Goal: Task Accomplishment & Management: Use online tool/utility

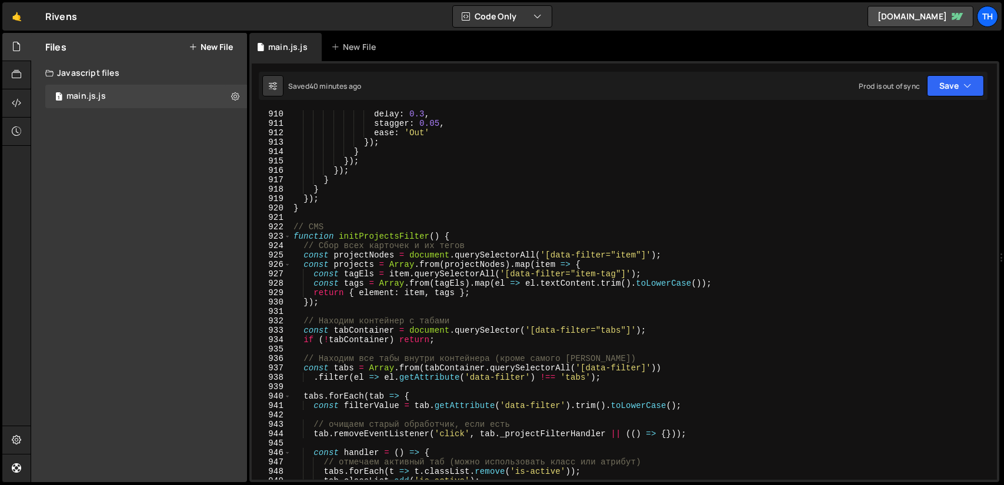
scroll to position [8563, 0]
type textarea "});"
click at [426, 305] on div "delay : 0.3 , stagger : 0.05 , ease : 'Out' }) ; } }) ; }) ; } } }) ; } // CMS …" at bounding box center [641, 303] width 701 height 388
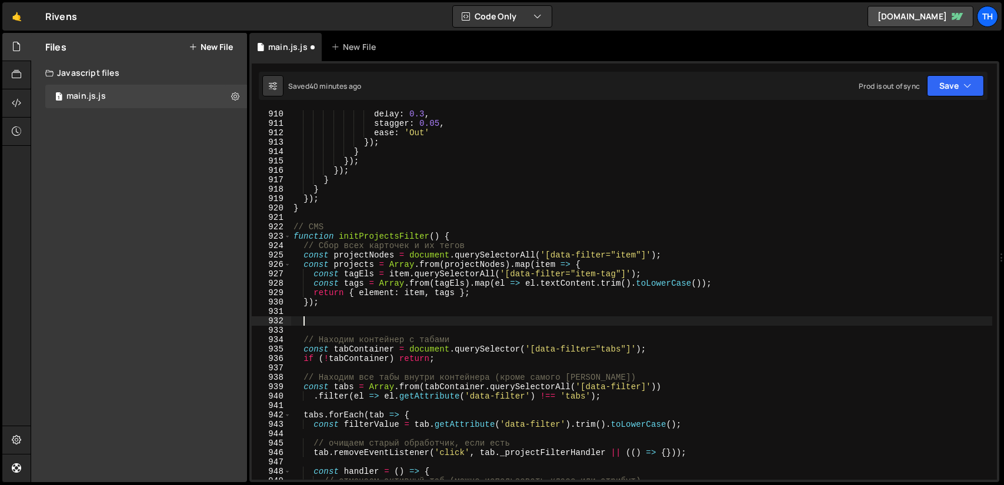
paste textarea "const noResultsEl = document.querySelector('[data-filter="no-results"]');"
type textarea "const noResultsEl = document.querySelector('[data-filter="no-results"]');"
click at [345, 309] on div "delay : 0.3 , stagger : 0.05 , ease : 'Out' }) ; } }) ; }) ; } } }) ; } // CMS …" at bounding box center [641, 303] width 701 height 388
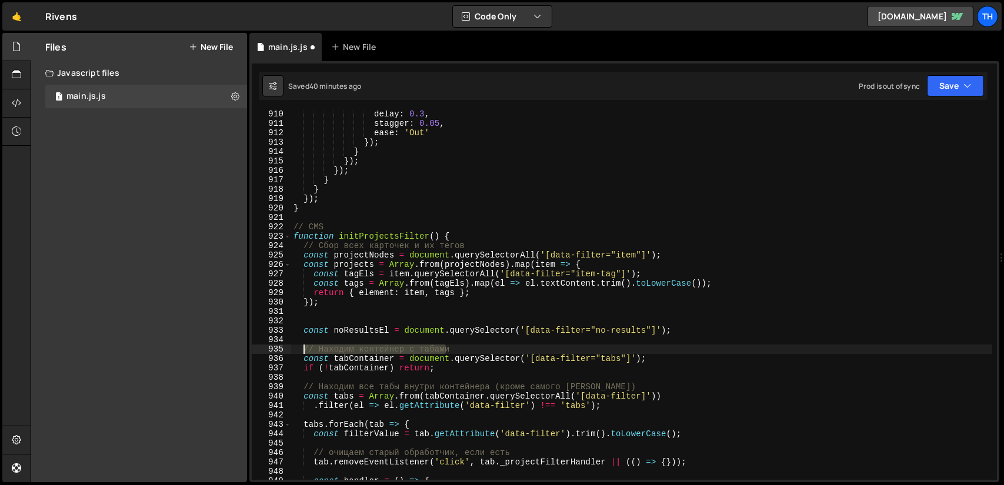
drag, startPoint x: 459, startPoint y: 349, endPoint x: 301, endPoint y: 353, distance: 158.2
click at [301, 353] on div "delay : 0.3 , stagger : 0.05 , ease : 'Out' }) ; } }) ; }) ; } } }) ; } // CMS …" at bounding box center [641, 303] width 701 height 388
type textarea "// Находим контейнер с табами"
click at [330, 319] on div "delay : 0.3 , stagger : 0.05 , ease : 'Out' }) ; } }) ; }) ; } } }) ; } // CMS …" at bounding box center [641, 303] width 701 height 388
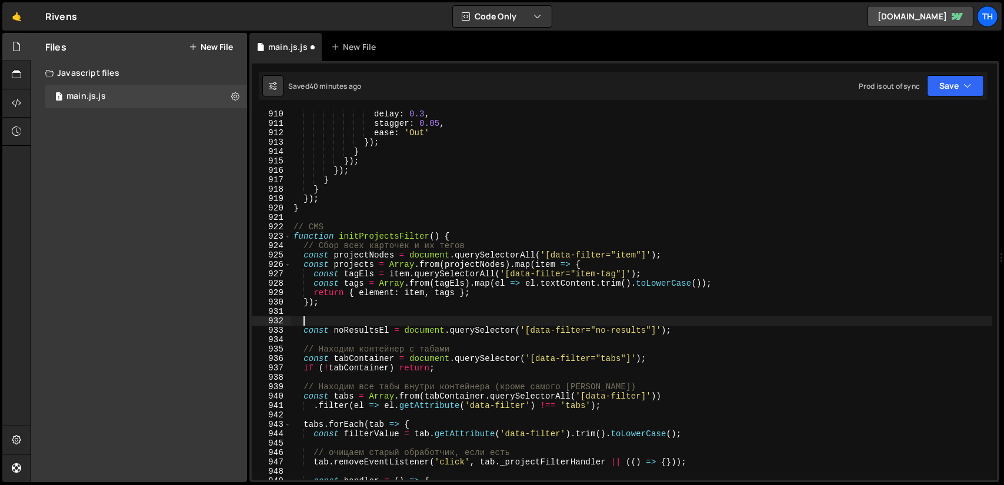
paste textarea "// Находим контейнер с табами"
drag, startPoint x: 462, startPoint y: 320, endPoint x: 355, endPoint y: 321, distance: 107.0
click at [355, 321] on div "delay : 0.3 , stagger : 0.05 , ease : 'Out' }) ; } }) ; }) ; } } }) ; } // CMS …" at bounding box center [641, 303] width 701 height 388
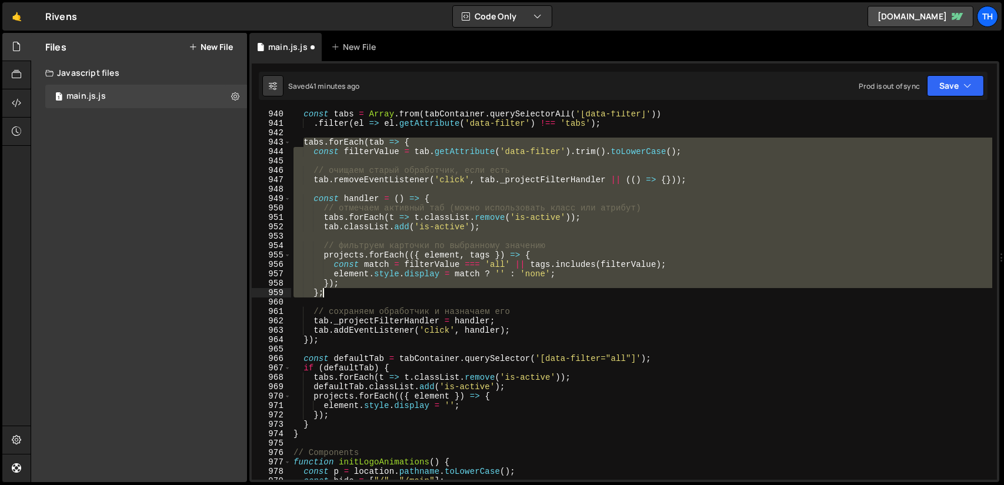
scroll to position [8881, 0]
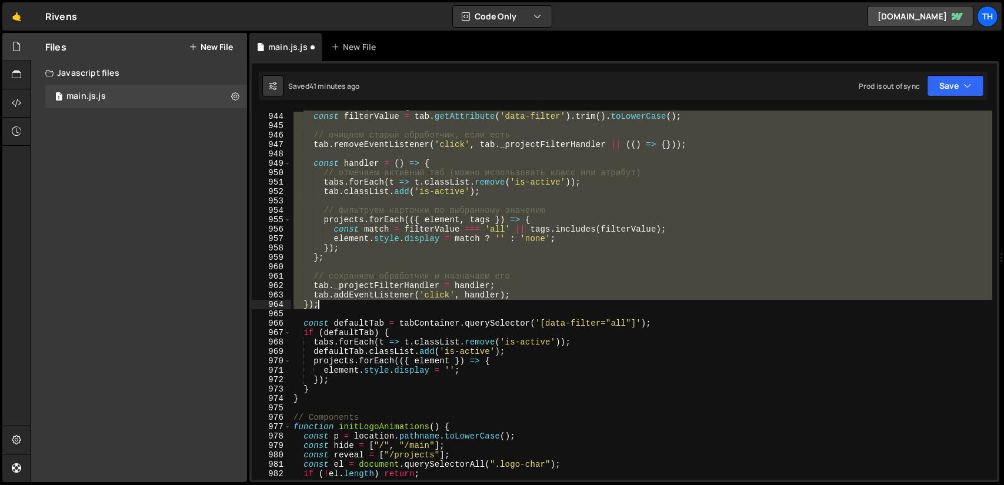
drag, startPoint x: 304, startPoint y: 282, endPoint x: 414, endPoint y: 304, distance: 112.1
click at [414, 304] on div "tabs . forEach ( tab => { const filterValue = tab . getAttribute ( 'data-filter…" at bounding box center [641, 296] width 701 height 388
paste textarea
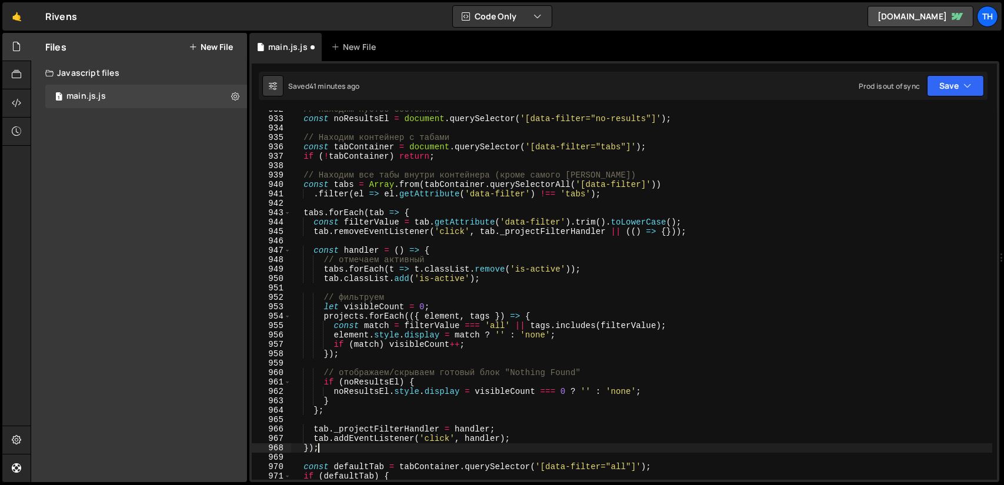
scroll to position [8775, 0]
click at [960, 85] on button "Save" at bounding box center [955, 85] width 57 height 21
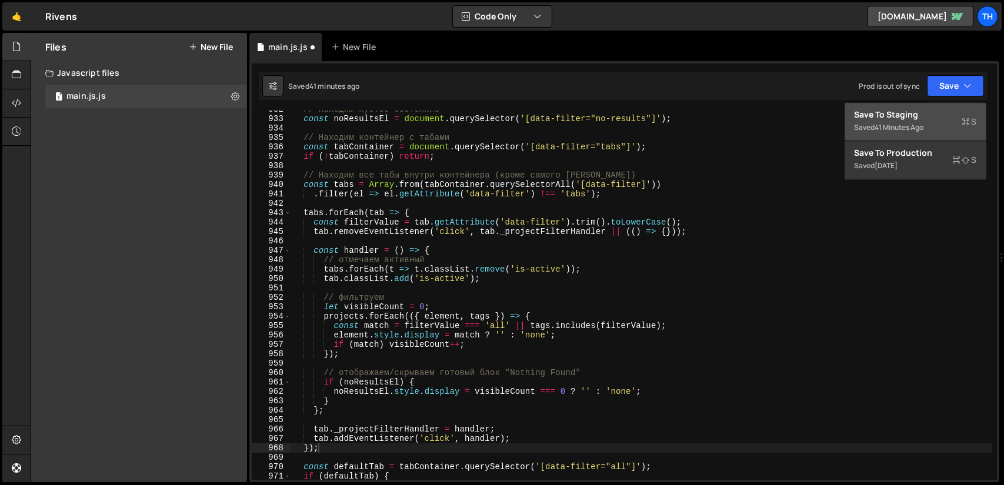
click at [914, 118] on div "Save to Staging S" at bounding box center [915, 115] width 122 height 12
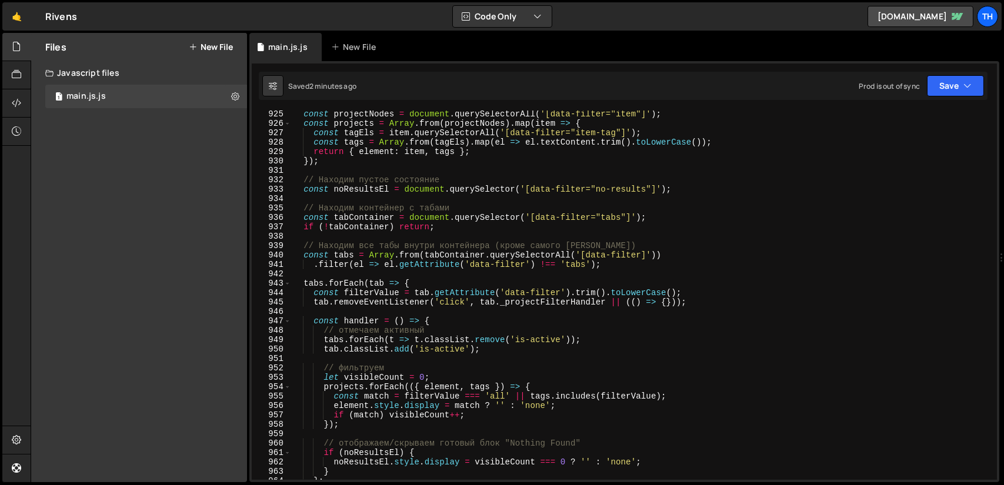
scroll to position [8669, 0]
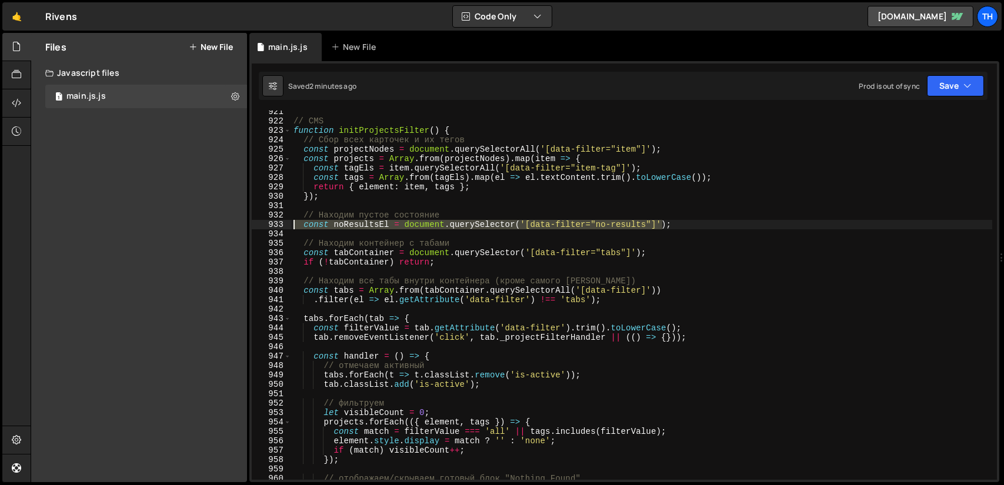
drag, startPoint x: 669, startPoint y: 226, endPoint x: 279, endPoint y: 228, distance: 389.9
click at [279, 228] on div "const noResultsEl = document.querySelector('[data-filter="no-results"]'); 921 9…" at bounding box center [624, 295] width 745 height 369
paste textarea "}"
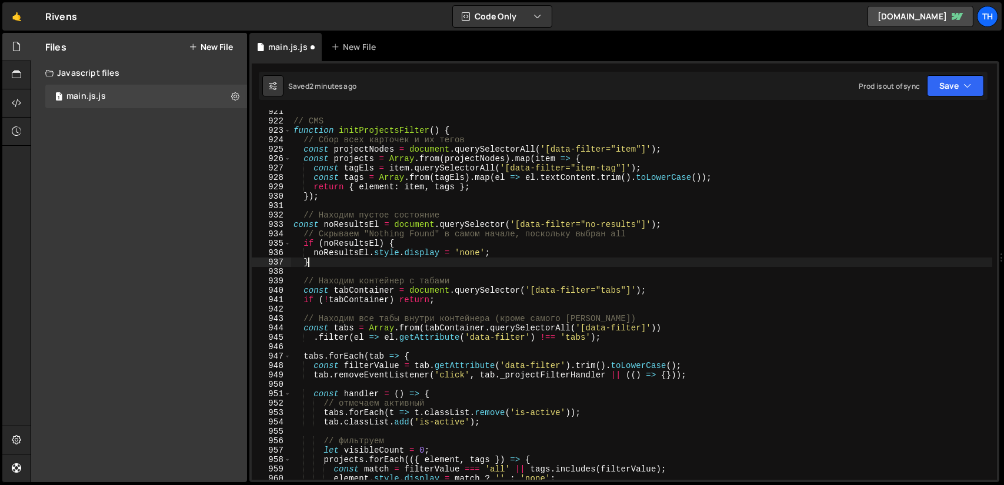
scroll to position [0, 0]
click at [294, 225] on div "// CMS function initProjectsFilter ( ) { // Сбор всех карточек и их тегов const…" at bounding box center [641, 301] width 701 height 388
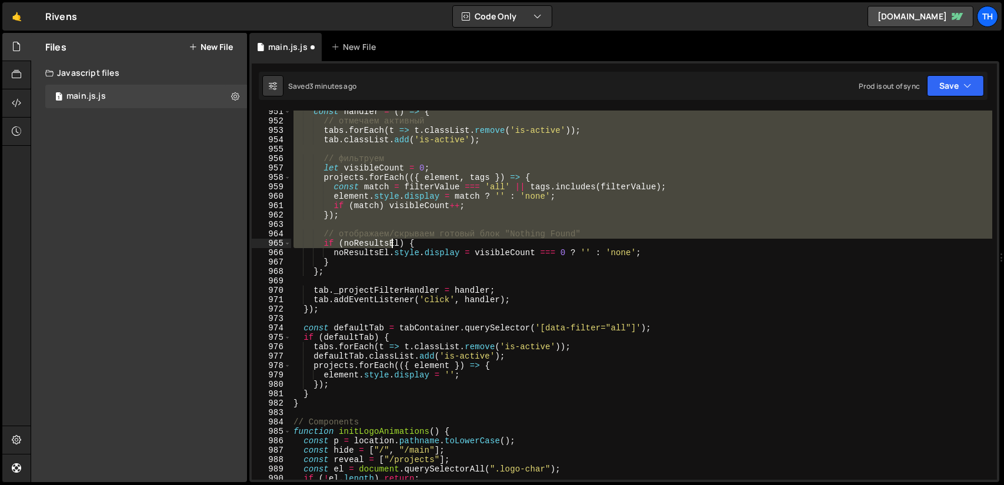
scroll to position [9022, 0]
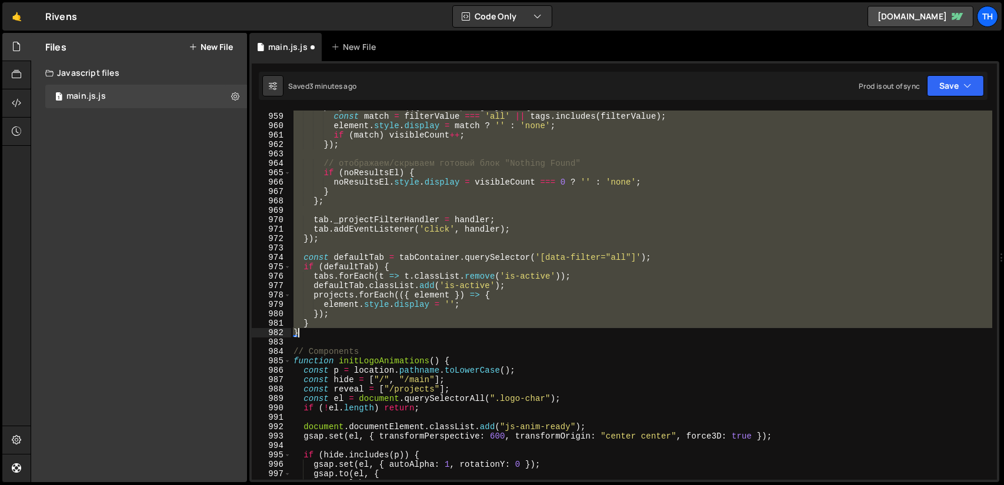
drag, startPoint x: 303, startPoint y: 179, endPoint x: 366, endPoint y: 333, distance: 166.4
click at [366, 333] on div "projects . forEach (({ element , tags }) => { const match = filterValue === 'al…" at bounding box center [641, 296] width 701 height 388
paste textarea
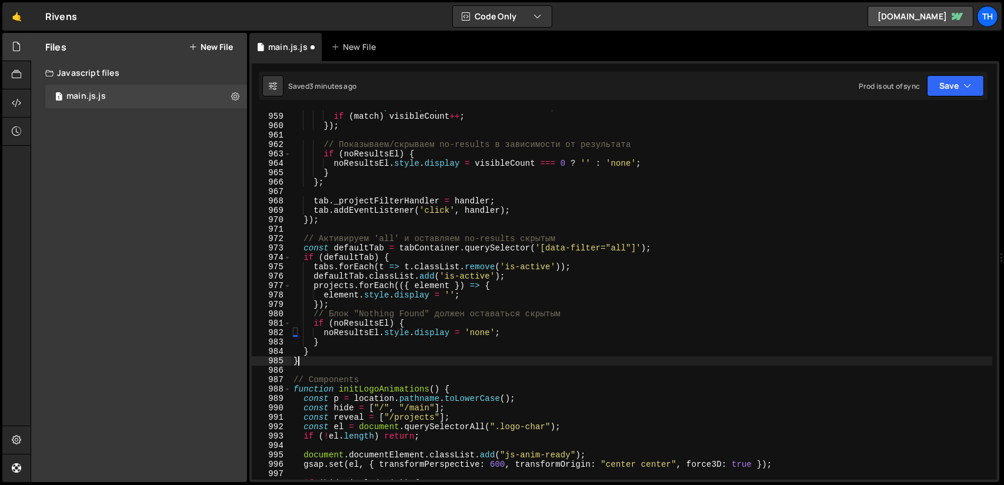
scroll to position [0, 0]
click at [942, 90] on button "Save" at bounding box center [955, 85] width 57 height 21
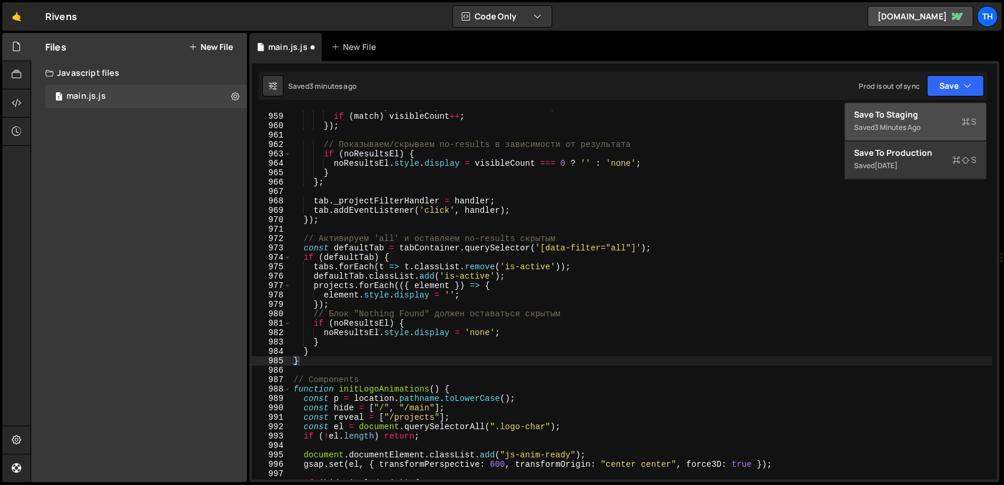
click at [903, 118] on div "Save to Staging S" at bounding box center [915, 115] width 122 height 12
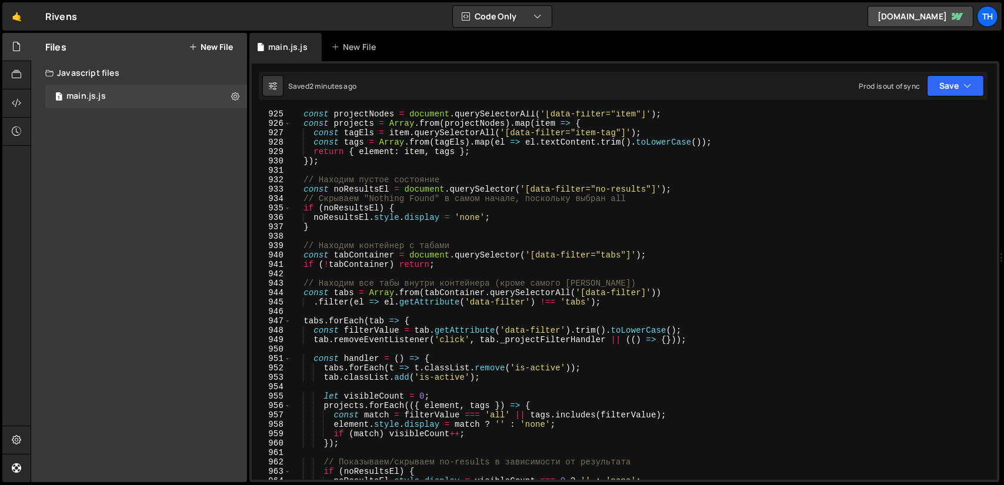
scroll to position [8705, 0]
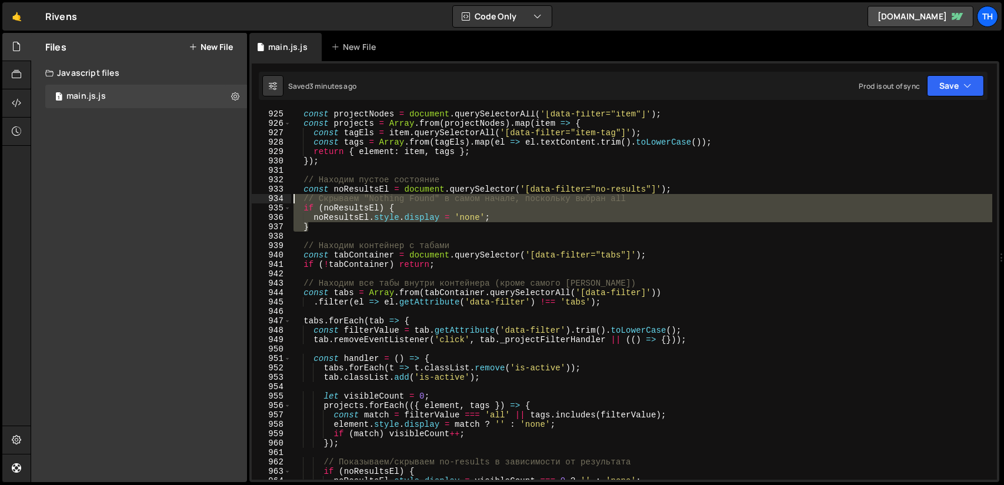
drag, startPoint x: 319, startPoint y: 230, endPoint x: 265, endPoint y: 201, distance: 61.6
click at [265, 201] on div "} 925 926 927 928 929 930 931 932 933 934 935 936 937 938 939 940 941 942 943 9…" at bounding box center [624, 295] width 745 height 369
type textarea "// Скрываем "Nothing Found" в самом начале, поскольку выбран all if (noResultsE…"
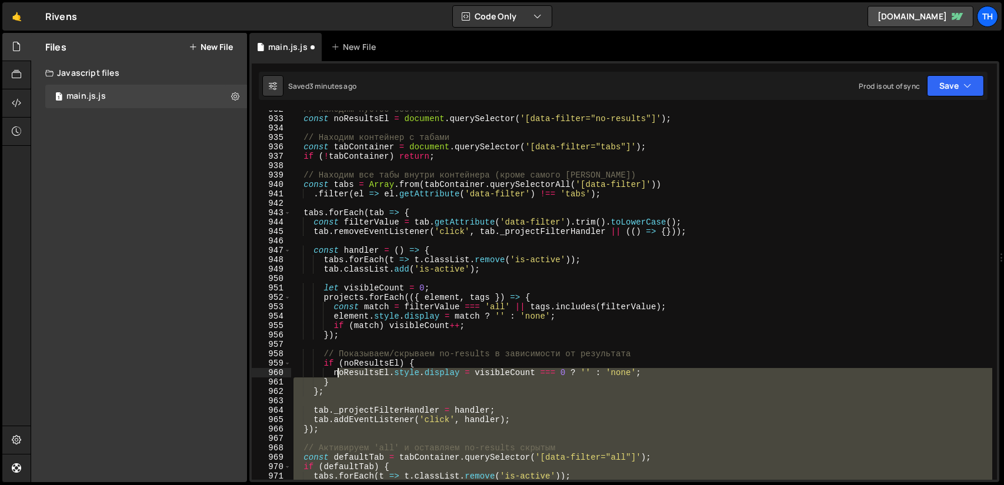
scroll to position [8740, 0]
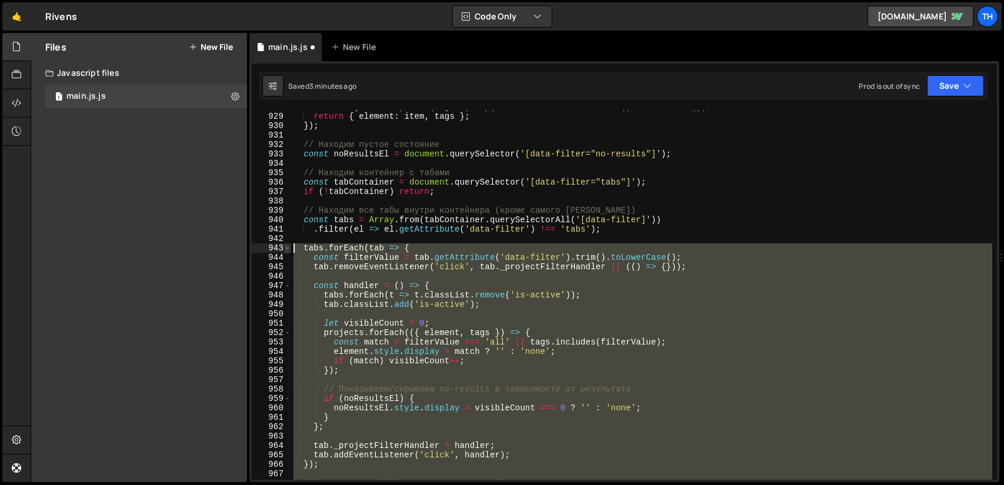
drag, startPoint x: 310, startPoint y: 393, endPoint x: 286, endPoint y: 245, distance: 150.8
click at [286, 245] on div "const noResultsEl = document.querySelector('[data-filter="no-results"]'); 928 9…" at bounding box center [624, 295] width 745 height 369
paste textarea "}"
type textarea "}"
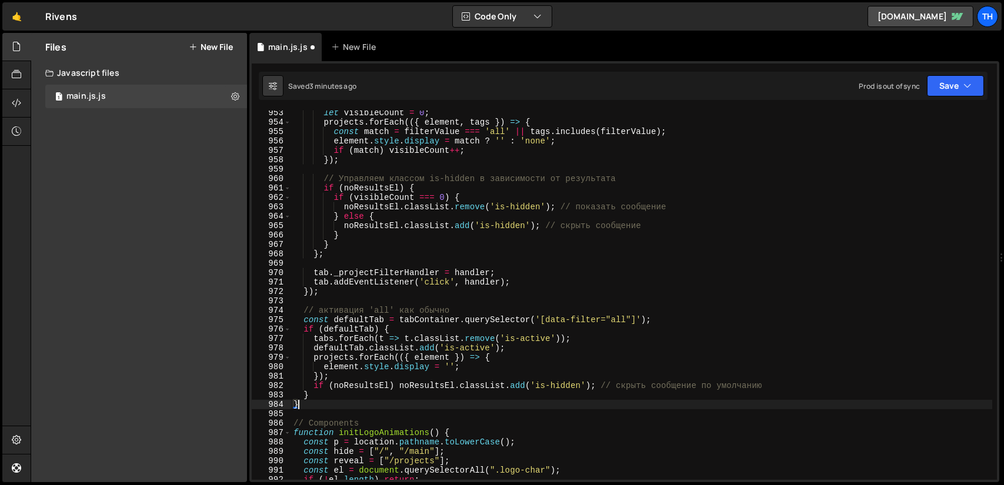
scroll to position [8969, 0]
click at [950, 91] on button "Save" at bounding box center [955, 85] width 57 height 21
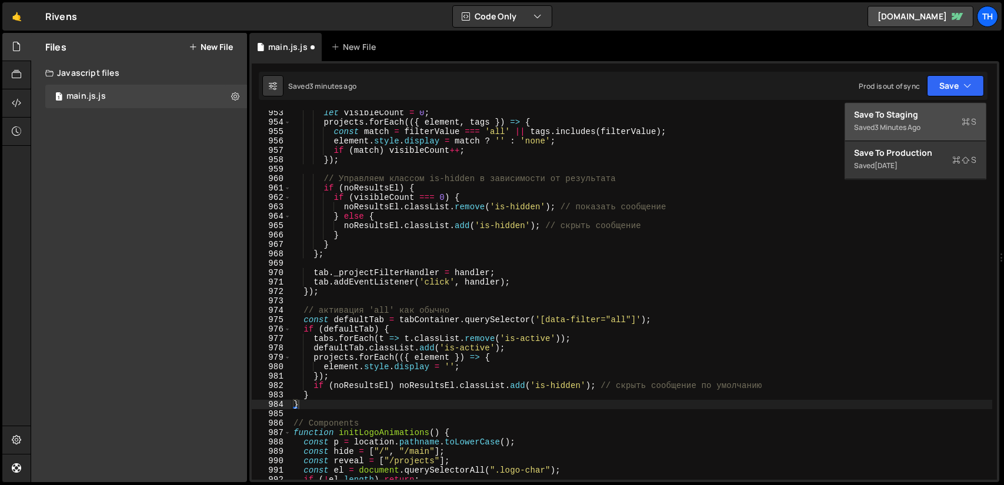
click at [919, 114] on div "Save to Staging S" at bounding box center [915, 115] width 122 height 12
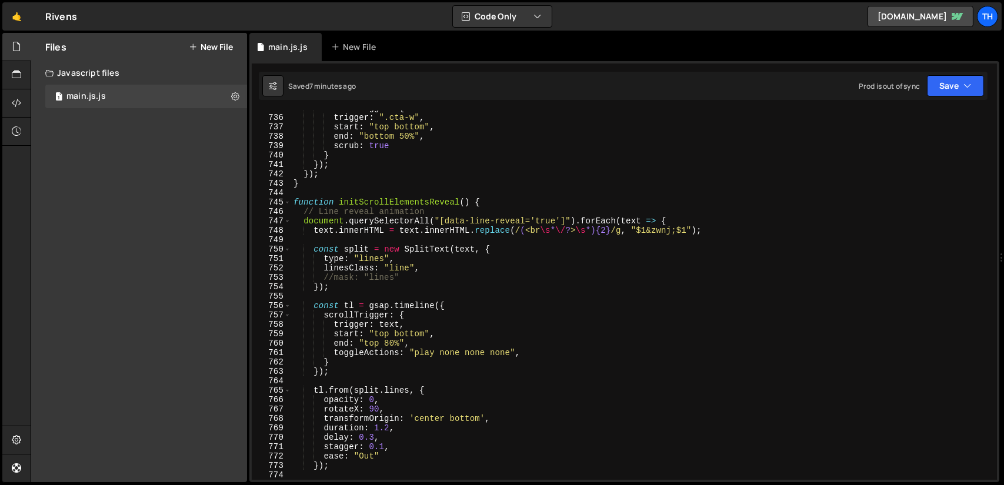
scroll to position [6923, 0]
click at [287, 203] on span at bounding box center [287, 202] width 6 height 9
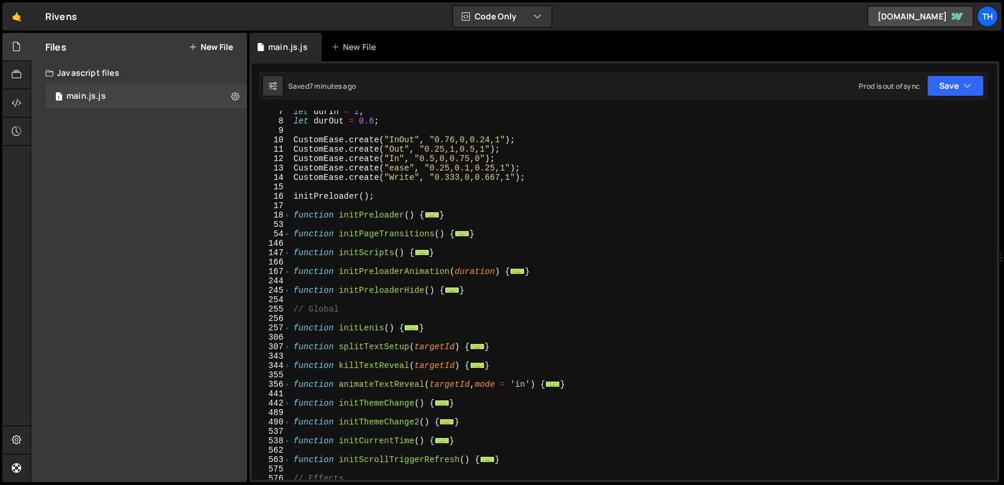
scroll to position [60, 0]
click at [293, 239] on div "let durIn = 1 ; let durOut = 0.6 ; CustomEase . create ( "InOut" , "0.76,0,0.24…" at bounding box center [641, 301] width 701 height 388
click at [288, 233] on span at bounding box center [287, 233] width 6 height 9
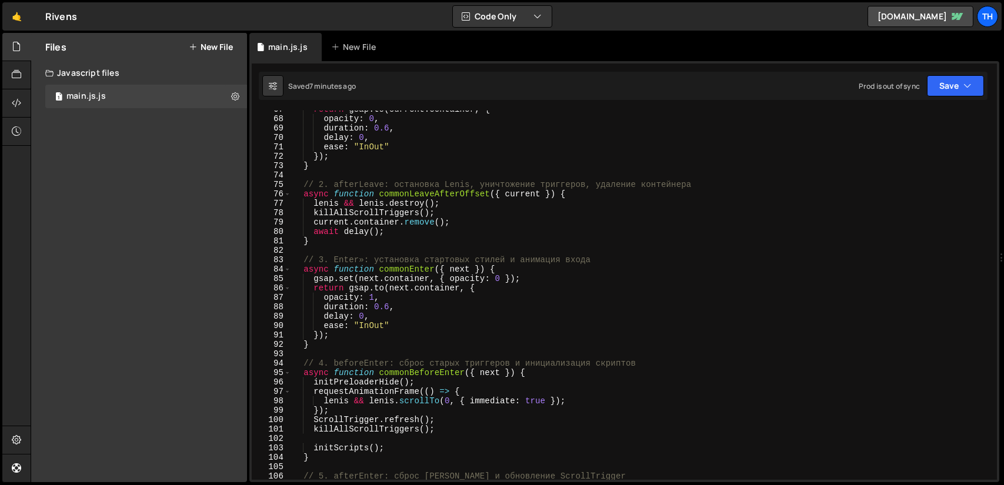
scroll to position [236, 0]
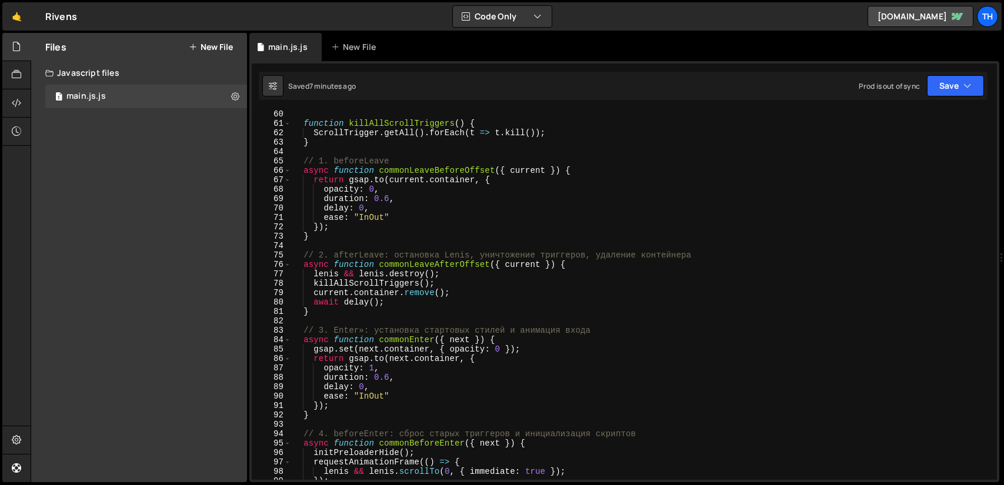
click at [405, 219] on div "function killAllScrollTriggers ( ) { ScrollTrigger . getAll ( ) . forEach ( t =…" at bounding box center [641, 303] width 701 height 388
type textarea "ease: "InOut""
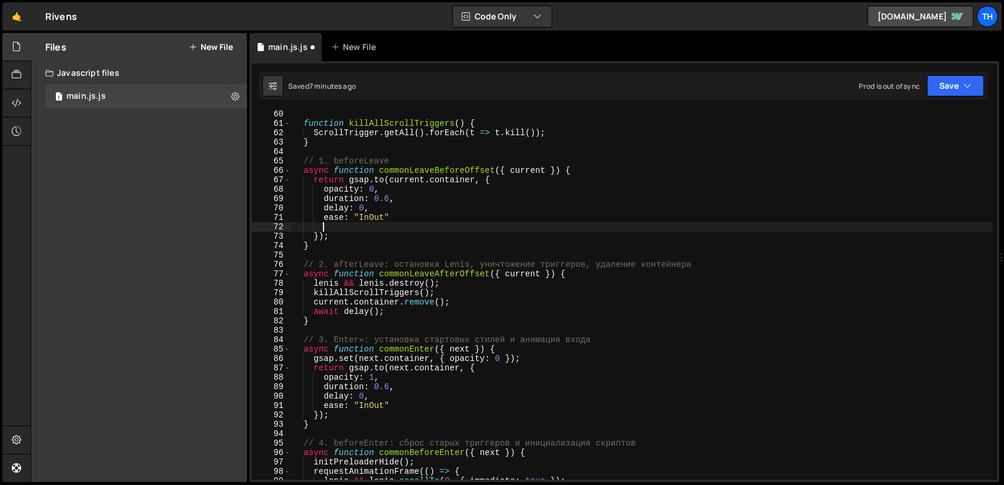
type textarea "x"
drag, startPoint x: 404, startPoint y: 228, endPoint x: 285, endPoint y: 228, distance: 119.4
click at [285, 228] on div "xPercent: 30%; 60 61 62 63 64 65 66 67 68 69 70 71 72 73 74 75 76 77 78 79 80 8…" at bounding box center [624, 295] width 745 height 369
click at [396, 396] on div "function killAllScrollTriggers ( ) { ScrollTrigger . getAll ( ) . forEach ( t =…" at bounding box center [641, 303] width 701 height 388
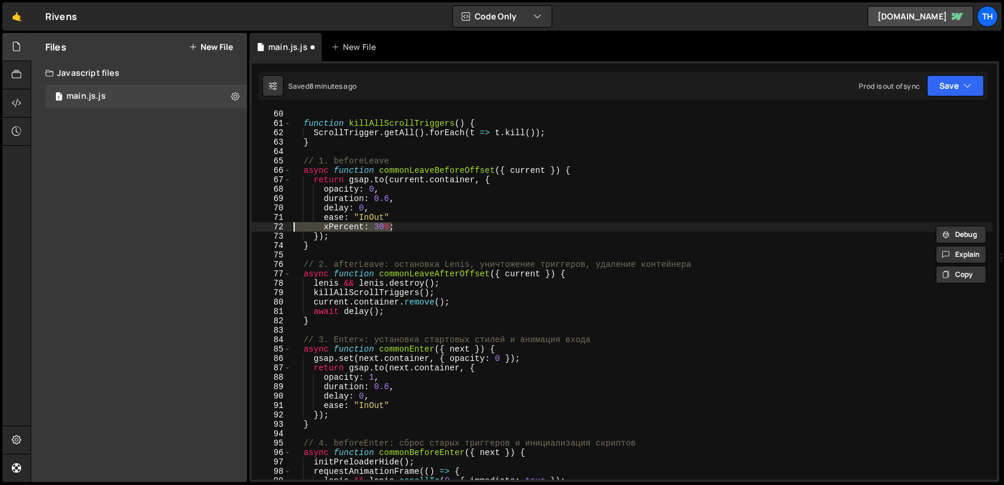
type textarea "delay: 0,"
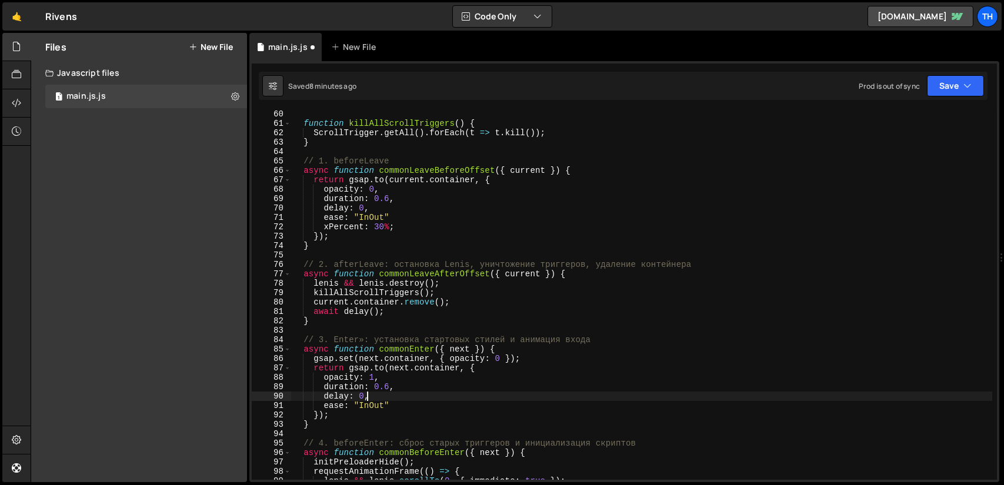
scroll to position [0, 1]
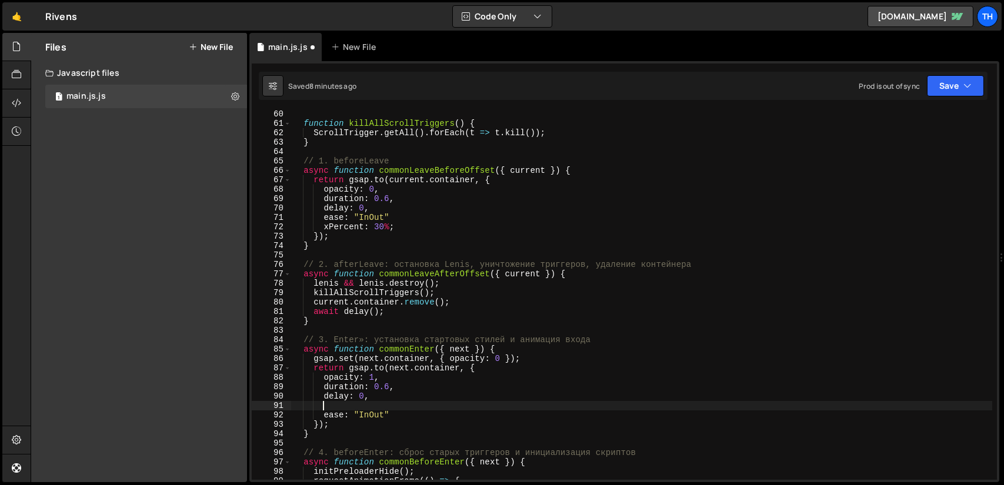
paste textarea "xPercent: 30%;"
drag, startPoint x: 352, startPoint y: 406, endPoint x: 322, endPoint y: 407, distance: 30.6
click at [322, 407] on div "function killAllScrollTriggers ( ) { ScrollTrigger . getAll ( ) . forEach ( t =…" at bounding box center [641, 303] width 701 height 388
click at [379, 405] on div "function killAllScrollTriggers ( ) { ScrollTrigger . getAll ( ) . forEach ( t =…" at bounding box center [641, 303] width 701 height 388
click at [956, 89] on button "Save" at bounding box center [955, 85] width 57 height 21
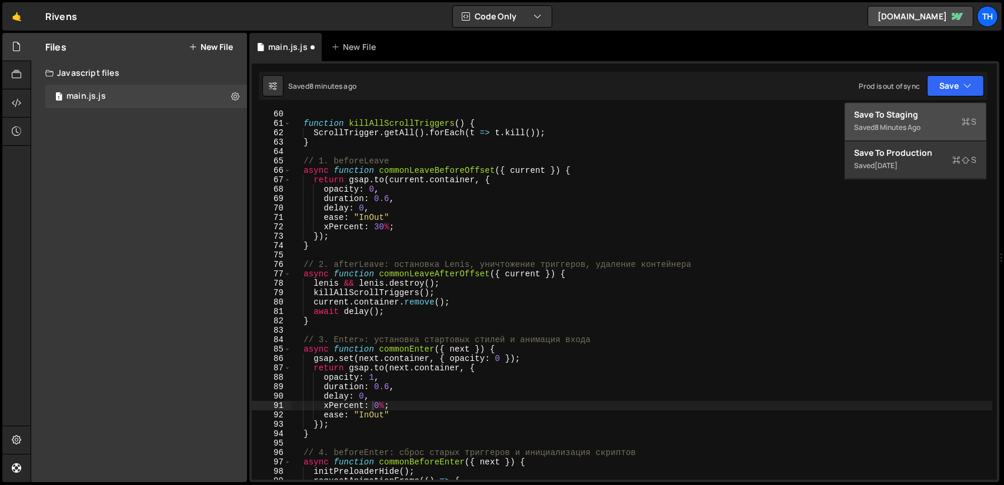
click at [918, 114] on div "Save to Staging S" at bounding box center [915, 115] width 122 height 12
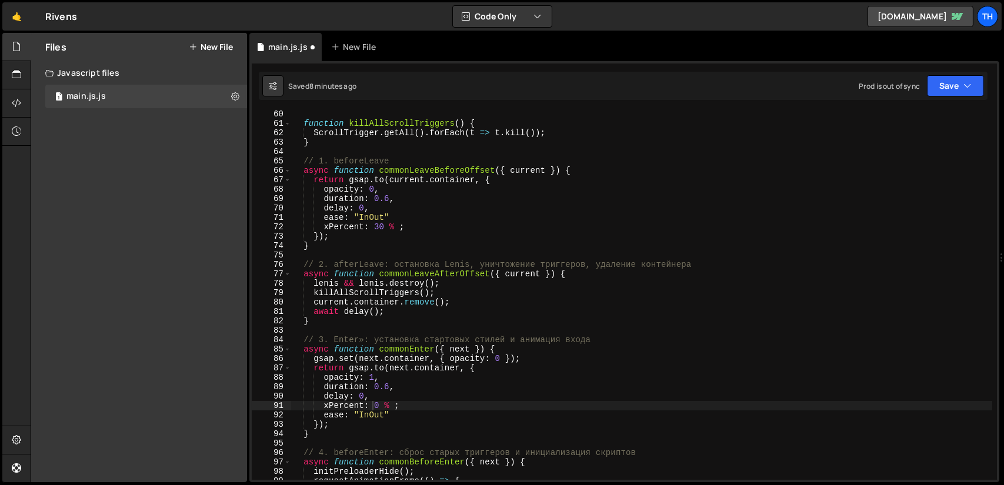
scroll to position [556, 0]
click at [390, 225] on div "function killAllScrollTriggers ( ) { ScrollTrigger . getAll ( ) . forEach ( t =…" at bounding box center [641, 303] width 701 height 388
click at [384, 405] on div "function killAllScrollTriggers ( ) { ScrollTrigger . getAll ( ) . forEach ( t =…" at bounding box center [641, 303] width 701 height 388
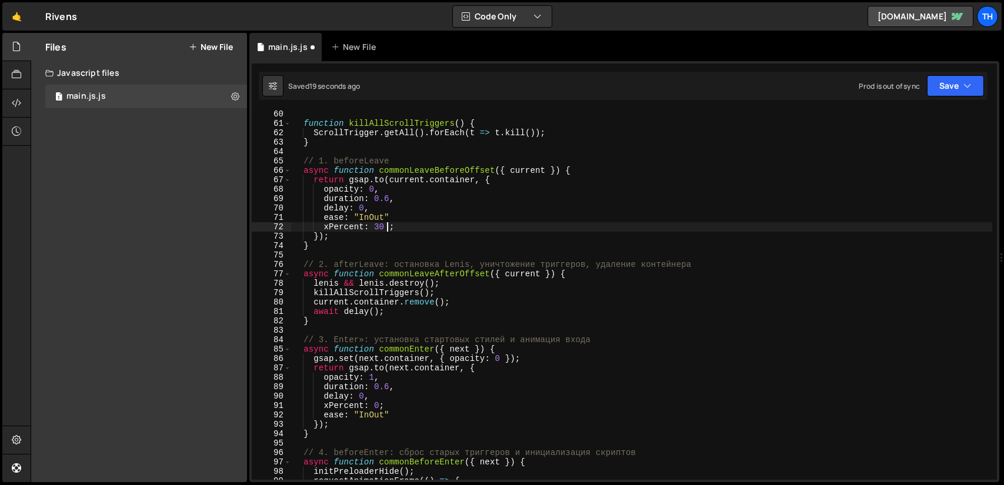
click at [387, 226] on div "function killAllScrollTriggers ( ) { ScrollTrigger . getAll ( ) . forEach ( t =…" at bounding box center [641, 303] width 701 height 388
click at [374, 224] on div "function killAllScrollTriggers ( ) { ScrollTrigger . getAll ( ) . forEach ( t =…" at bounding box center [641, 303] width 701 height 388
type textarea "xPercent: 30;"
click at [941, 84] on button "Save" at bounding box center [955, 85] width 57 height 21
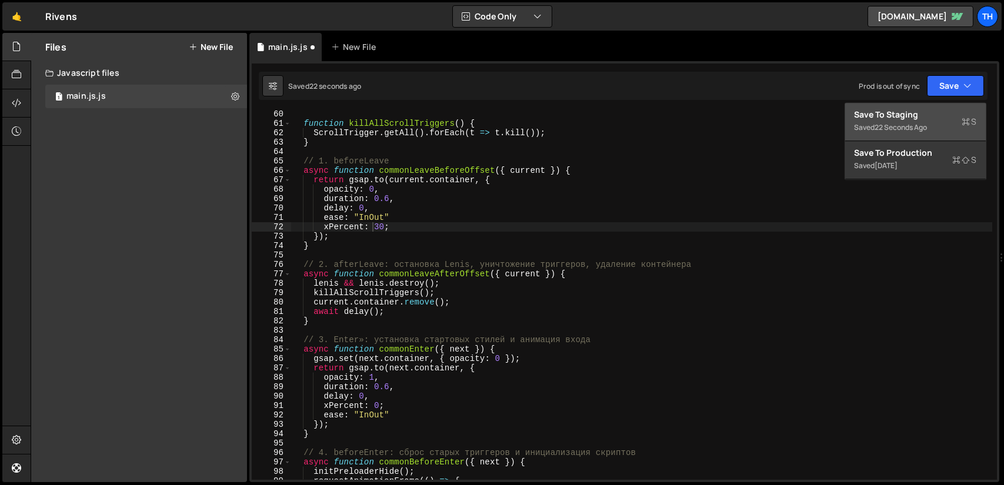
click at [925, 116] on div "Save to Staging S" at bounding box center [915, 115] width 122 height 12
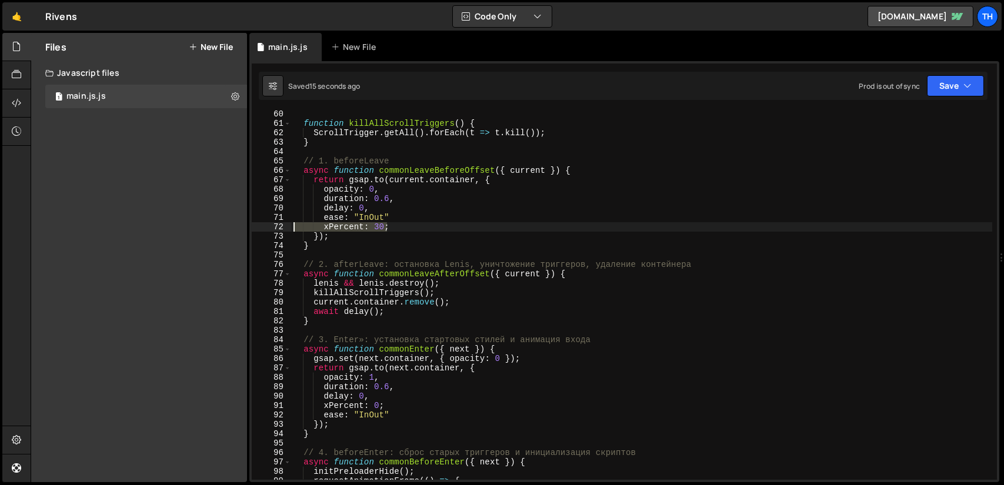
drag, startPoint x: 392, startPoint y: 226, endPoint x: 287, endPoint y: 229, distance: 104.7
click at [287, 229] on div "xPercent: 30; 60 61 62 63 64 65 66 67 68 69 70 71 72 73 74 75 76 77 78 79 80 81…" at bounding box center [624, 295] width 745 height 369
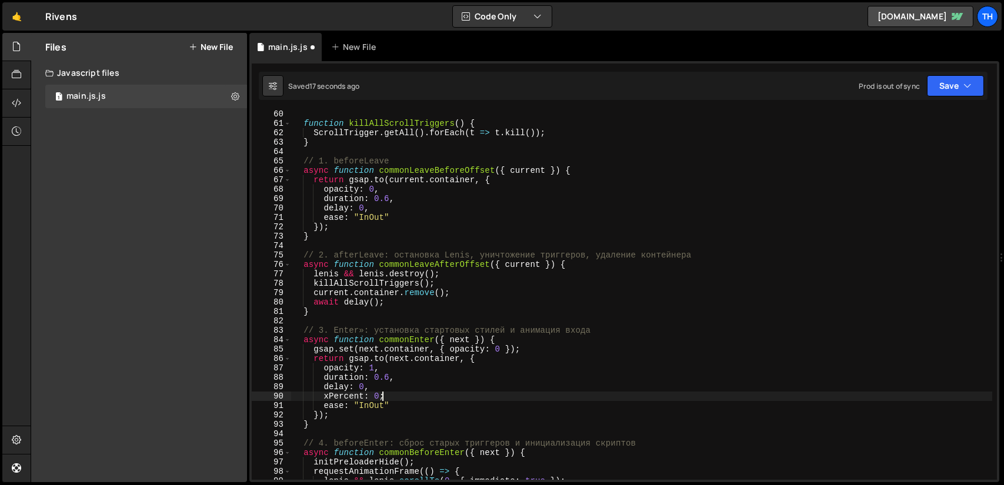
click at [397, 396] on div "function killAllScrollTriggers ( ) { ScrollTrigger . getAll ( ) . forEach ( t =…" at bounding box center [641, 303] width 701 height 388
type textarea "xPercent: 0;"
drag, startPoint x: 391, startPoint y: 395, endPoint x: 293, endPoint y: 393, distance: 97.6
click at [293, 393] on div "function killAllScrollTriggers ( ) { ScrollTrigger . getAll ( ) . forEach ( t =…" at bounding box center [641, 303] width 701 height 388
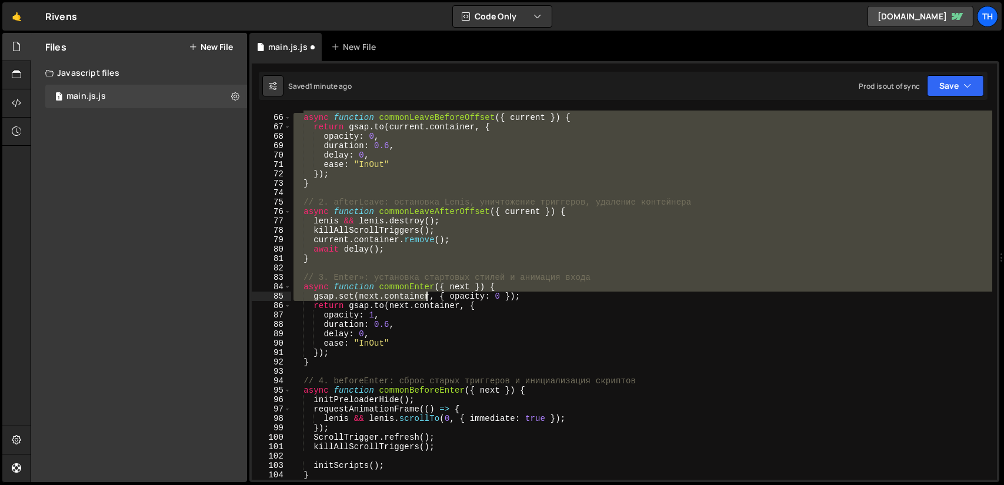
scroll to position [609, 0]
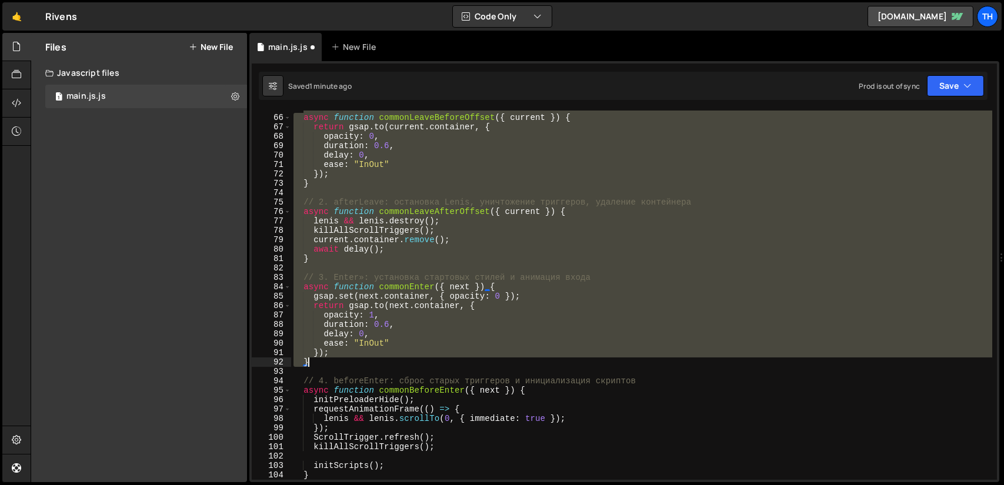
drag, startPoint x: 304, startPoint y: 212, endPoint x: 432, endPoint y: 363, distance: 197.8
click at [432, 363] on div "// 1. beforeLeave async function commonLeaveBeforeOffset ( { current }) { retur…" at bounding box center [641, 297] width 701 height 388
click at [406, 141] on div "// 1. beforeLeave async function commonLeaveBeforeOffset ( { current }) { retur…" at bounding box center [641, 297] width 701 height 388
type textarea "opacity: 0,"
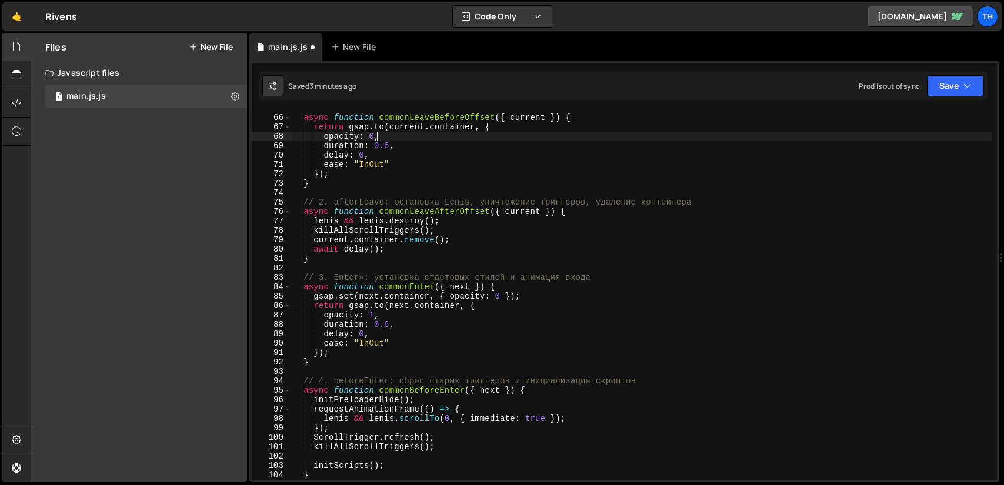
scroll to position [0, 1]
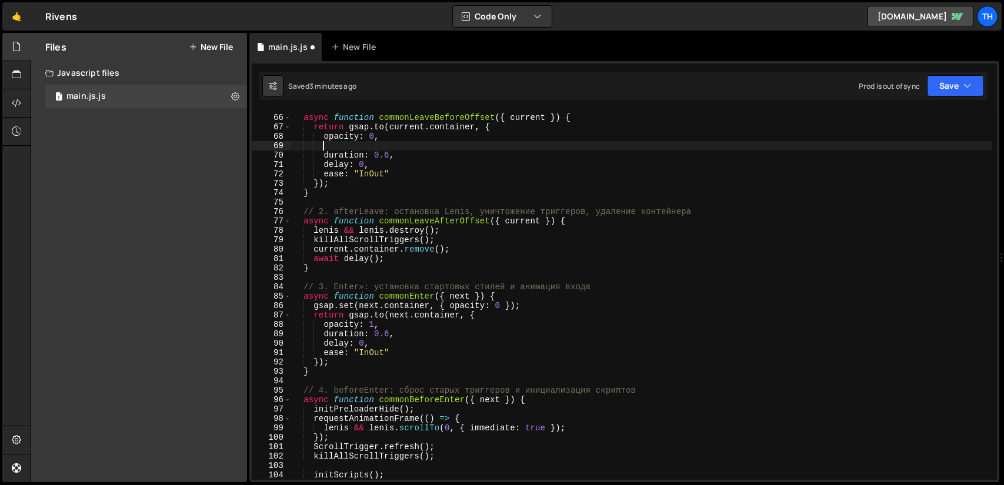
paste textarea "yPercent: -30,"
click at [386, 326] on div "// 1. beforeLeave async function commonLeaveBeforeOffset ( { current }) { retur…" at bounding box center [641, 297] width 701 height 388
type textarea "opacity: 1,"
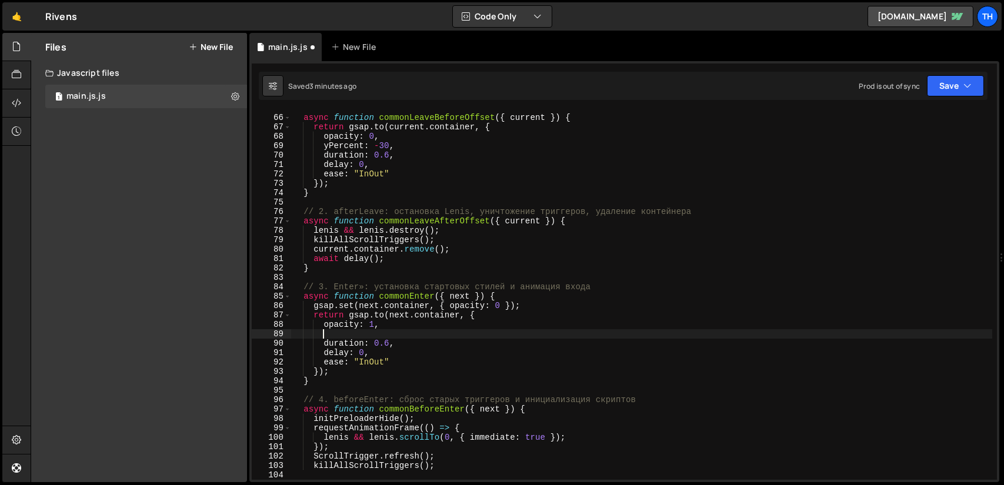
paste textarea "yPercent: -30,"
click at [948, 85] on button "Save" at bounding box center [955, 85] width 57 height 21
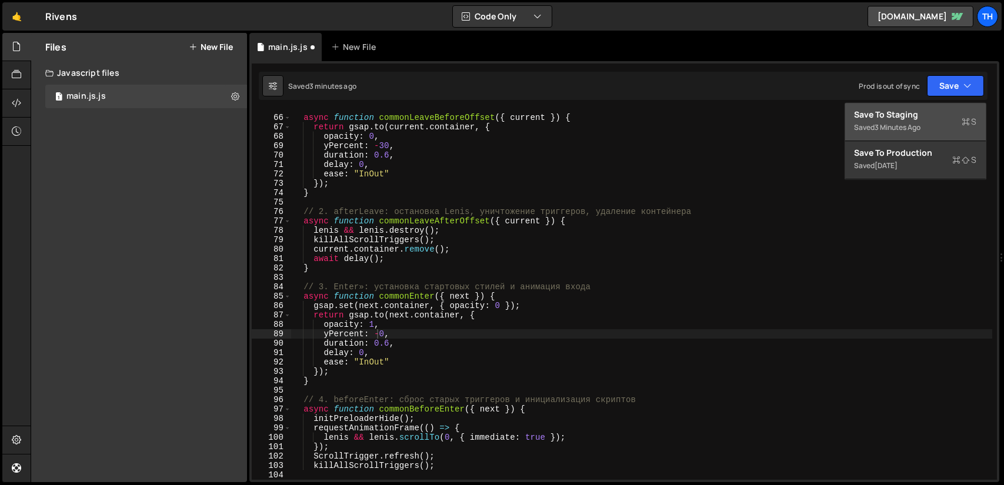
click at [890, 123] on div "3 minutes ago" at bounding box center [898, 127] width 46 height 10
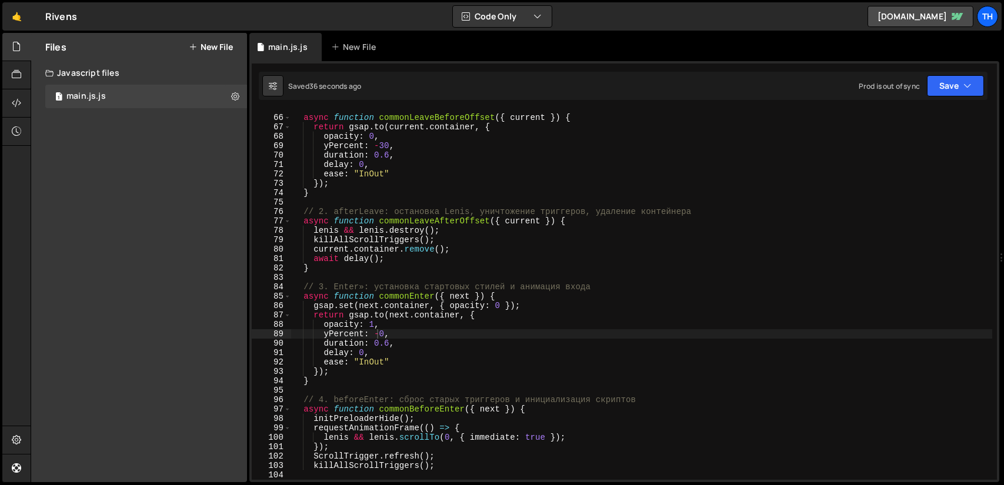
click at [382, 145] on div "// 1. beforeLeave async function commonLeaveBeforeOffset ( { current }) { retur…" at bounding box center [641, 297] width 701 height 388
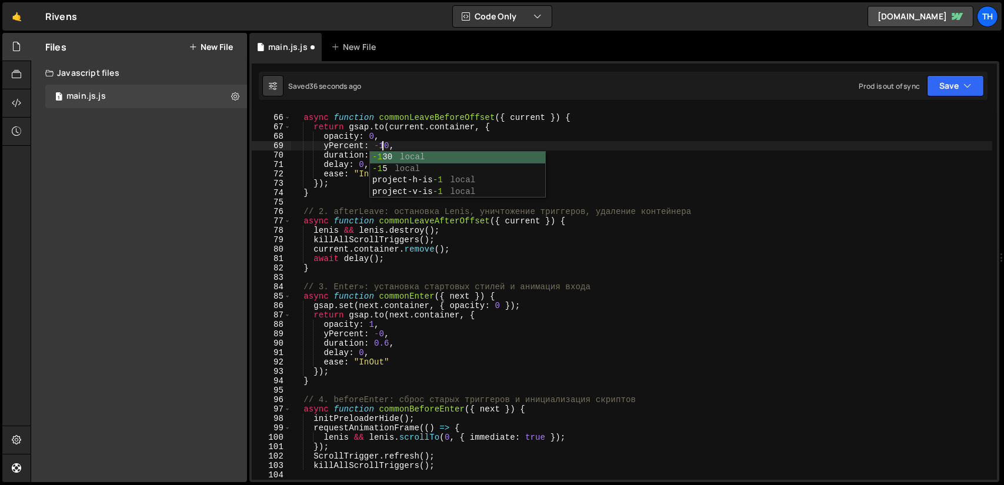
scroll to position [0, 6]
type textarea "yPercent: -10,"
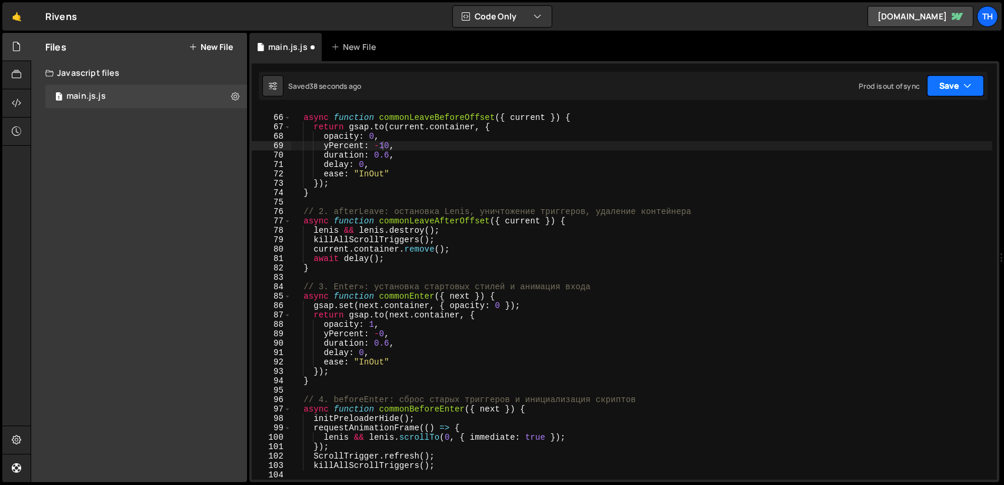
click at [954, 89] on button "Save" at bounding box center [955, 85] width 57 height 21
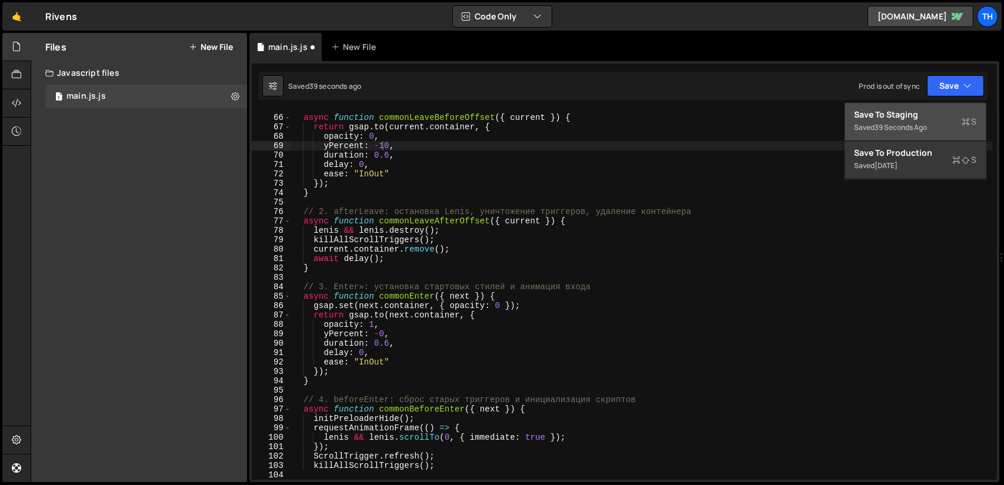
click at [922, 116] on div "Save to Staging S" at bounding box center [915, 115] width 122 height 12
